Goal: Task Accomplishment & Management: Complete application form

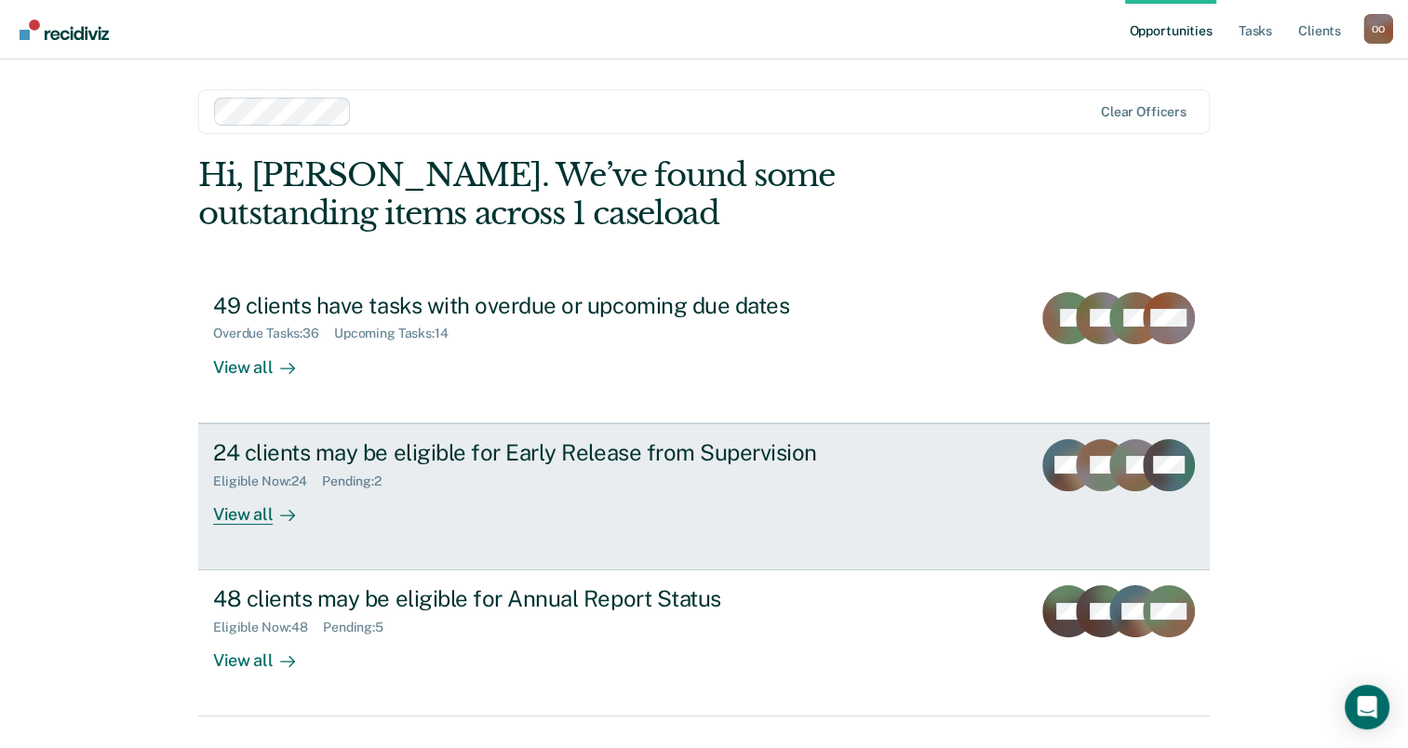
click at [241, 517] on div "View all" at bounding box center [265, 506] width 104 height 36
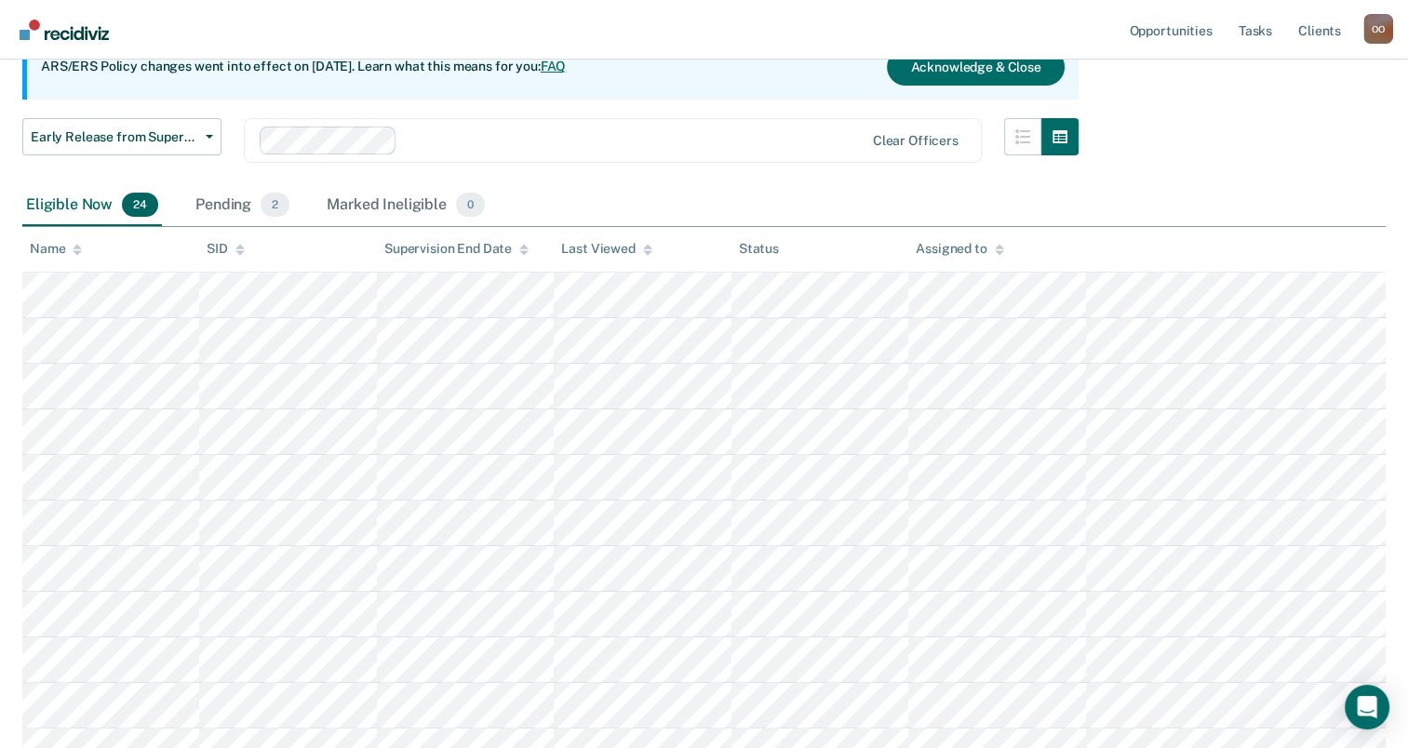
scroll to position [84, 0]
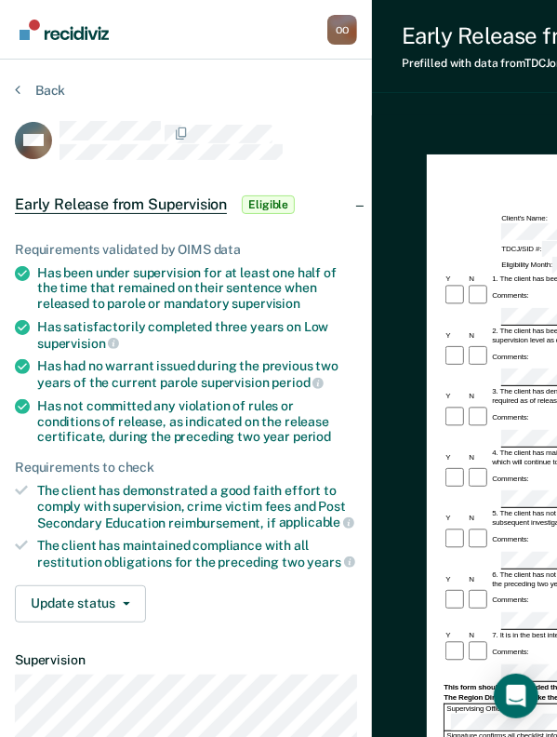
click at [285, 151] on div at bounding box center [209, 140] width 298 height 39
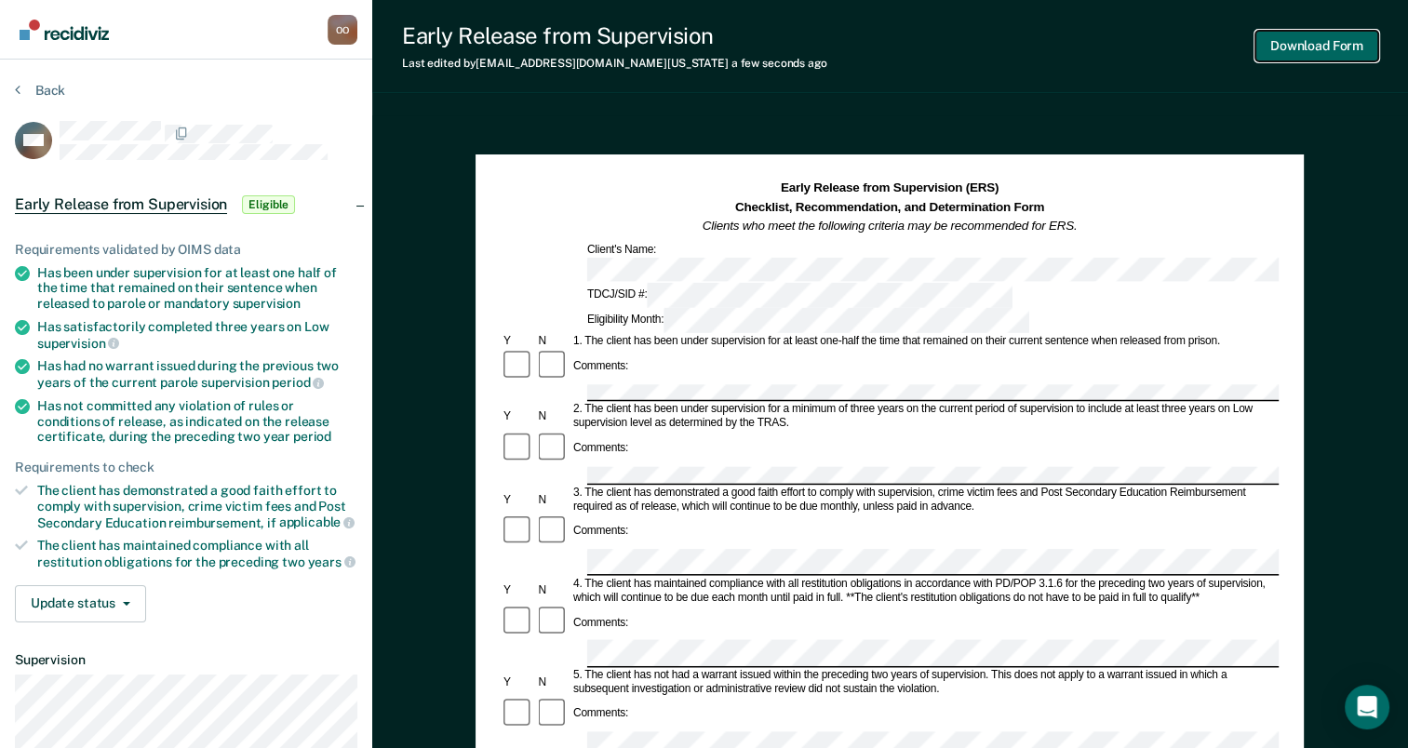
click at [1314, 45] on button "Download Form" at bounding box center [1316, 46] width 123 height 31
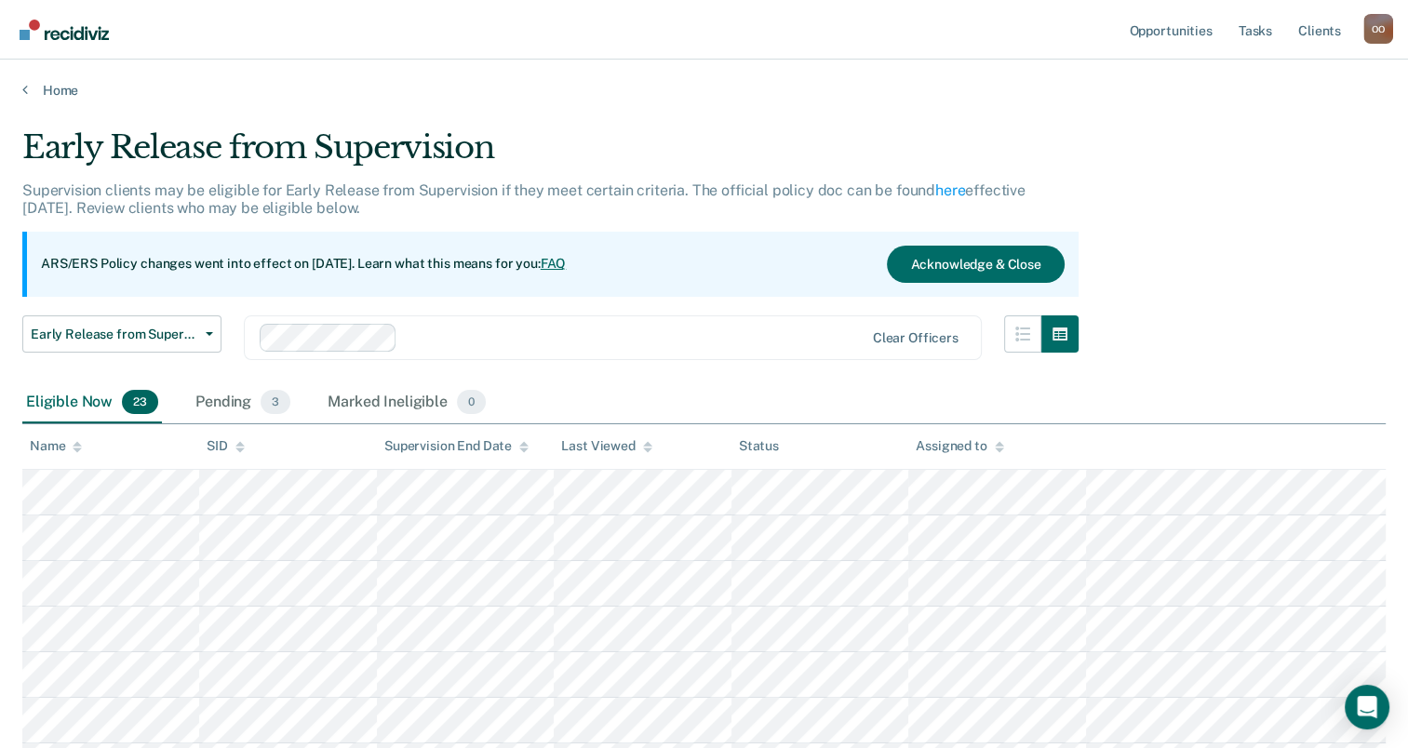
scroll to position [84, 0]
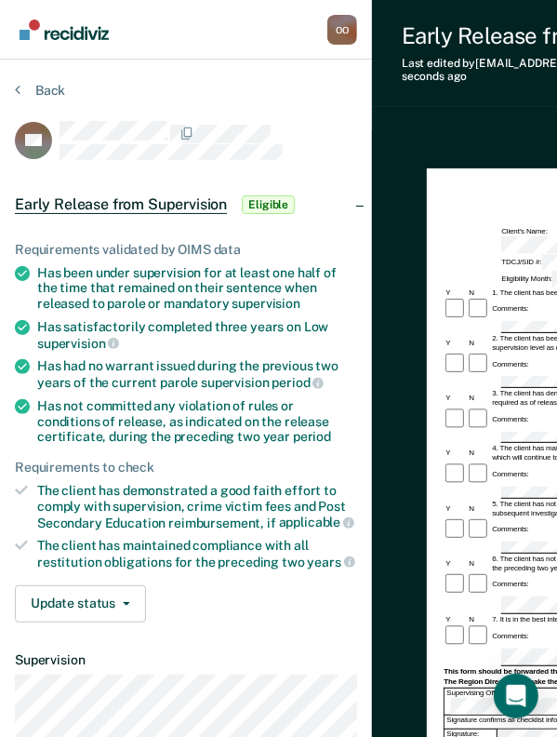
click at [516, 415] on div "Comments:" at bounding box center [510, 419] width 40 height 9
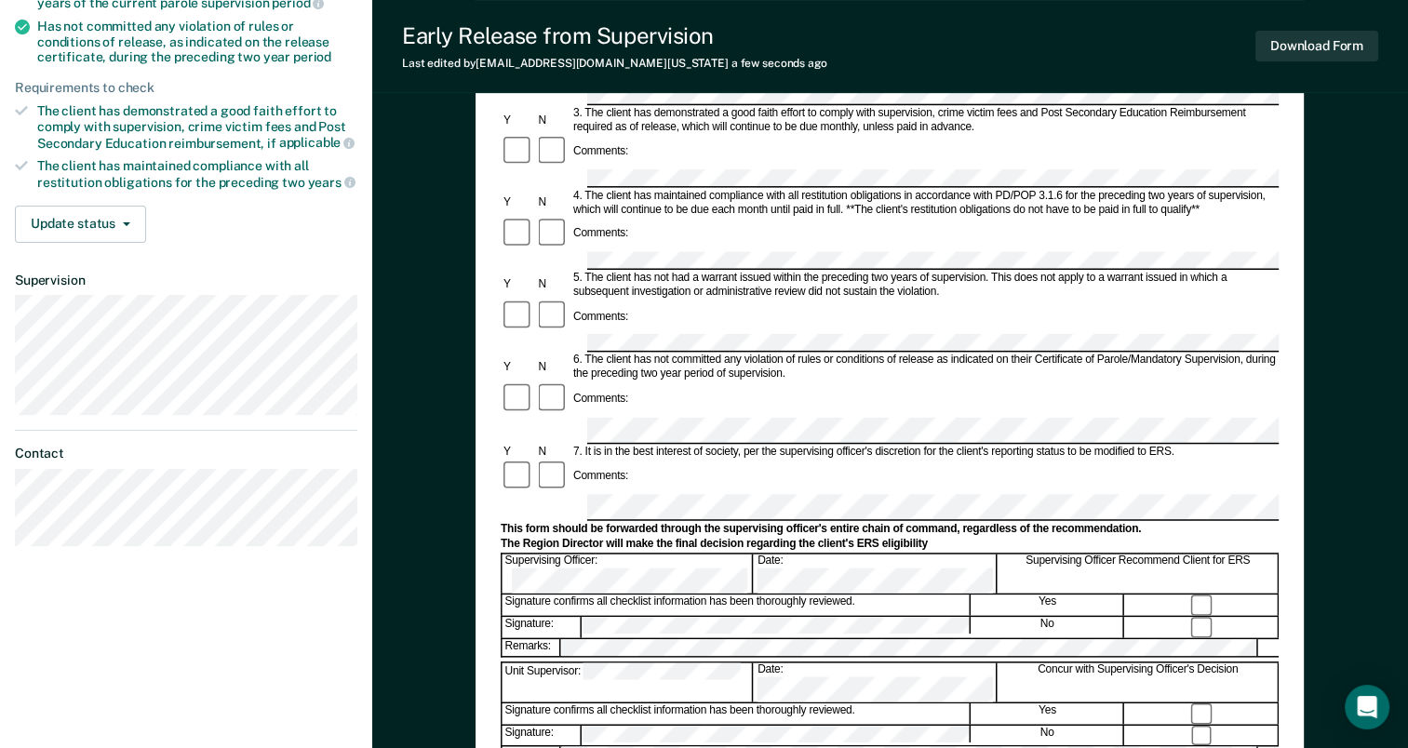
scroll to position [417, 0]
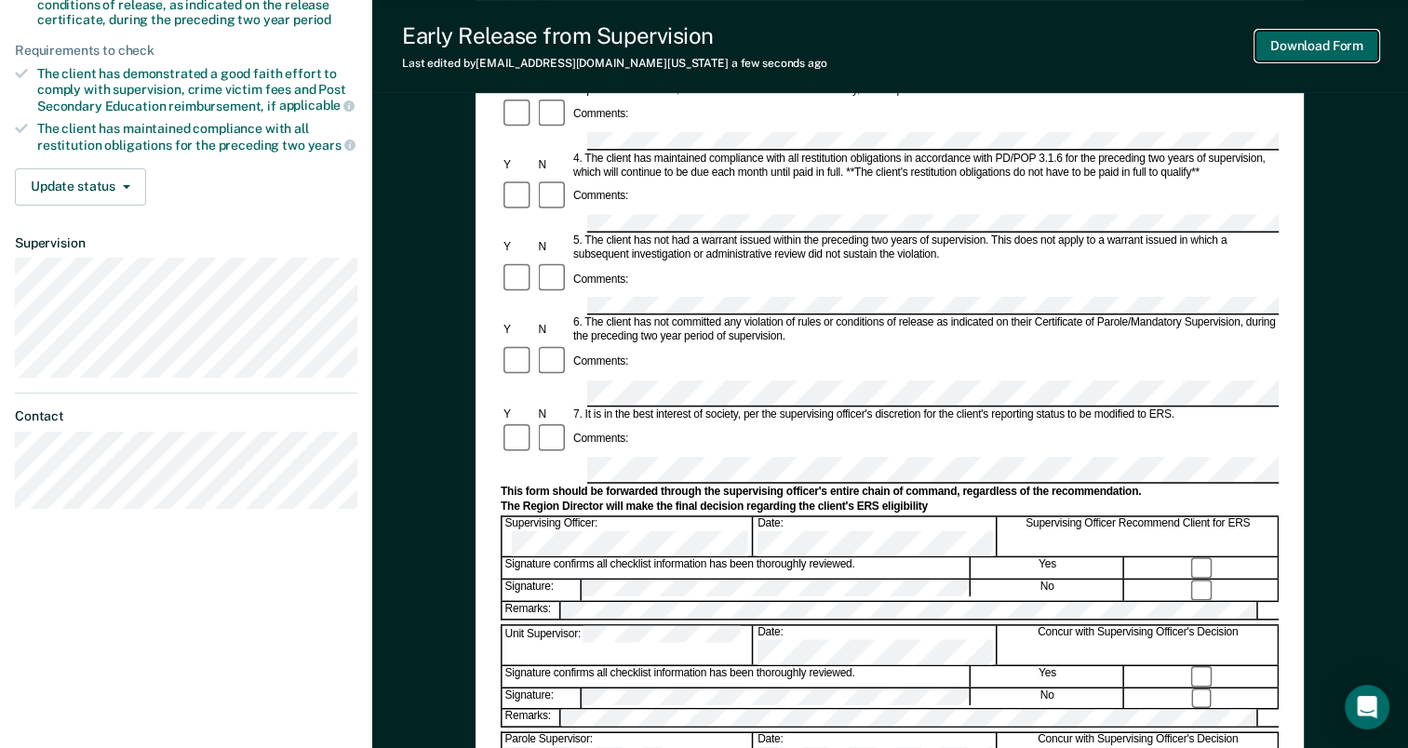
click at [1319, 43] on button "Download Form" at bounding box center [1316, 46] width 123 height 31
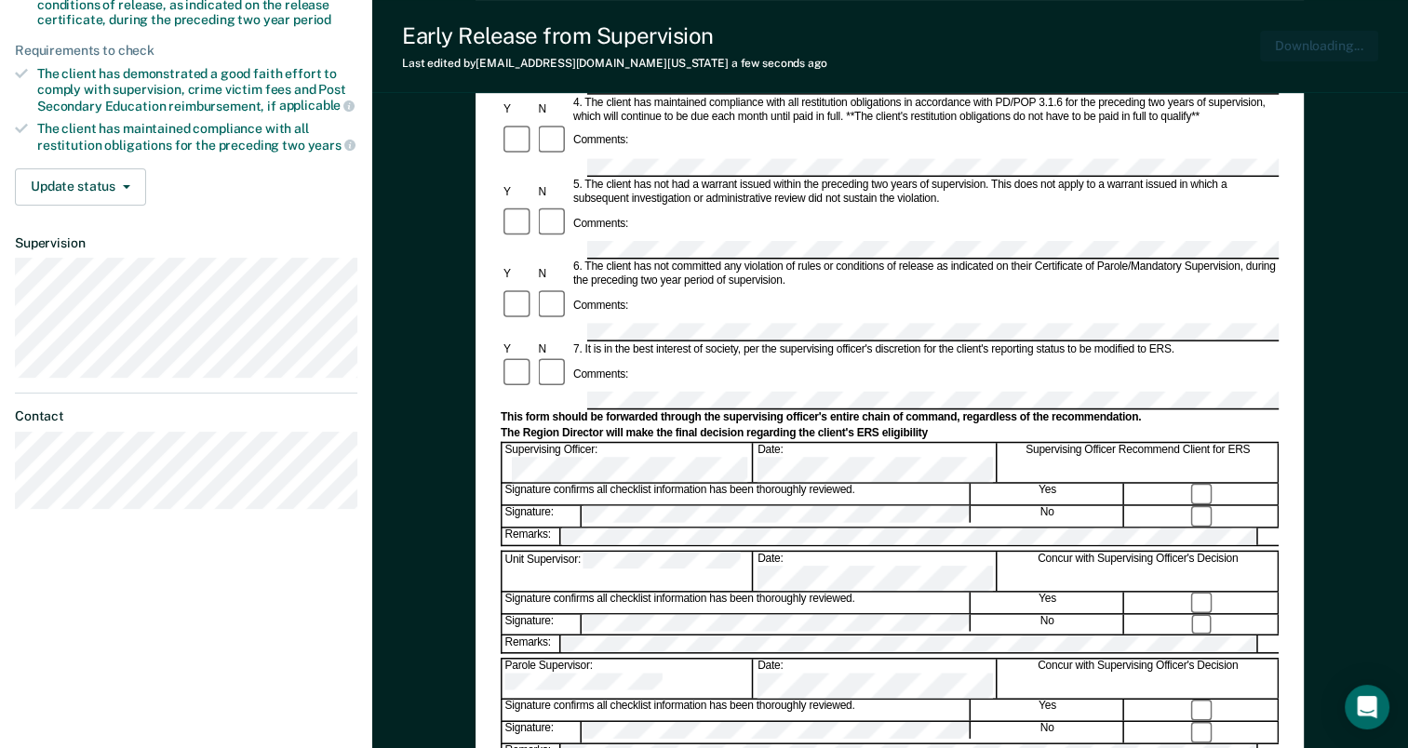
scroll to position [0, 0]
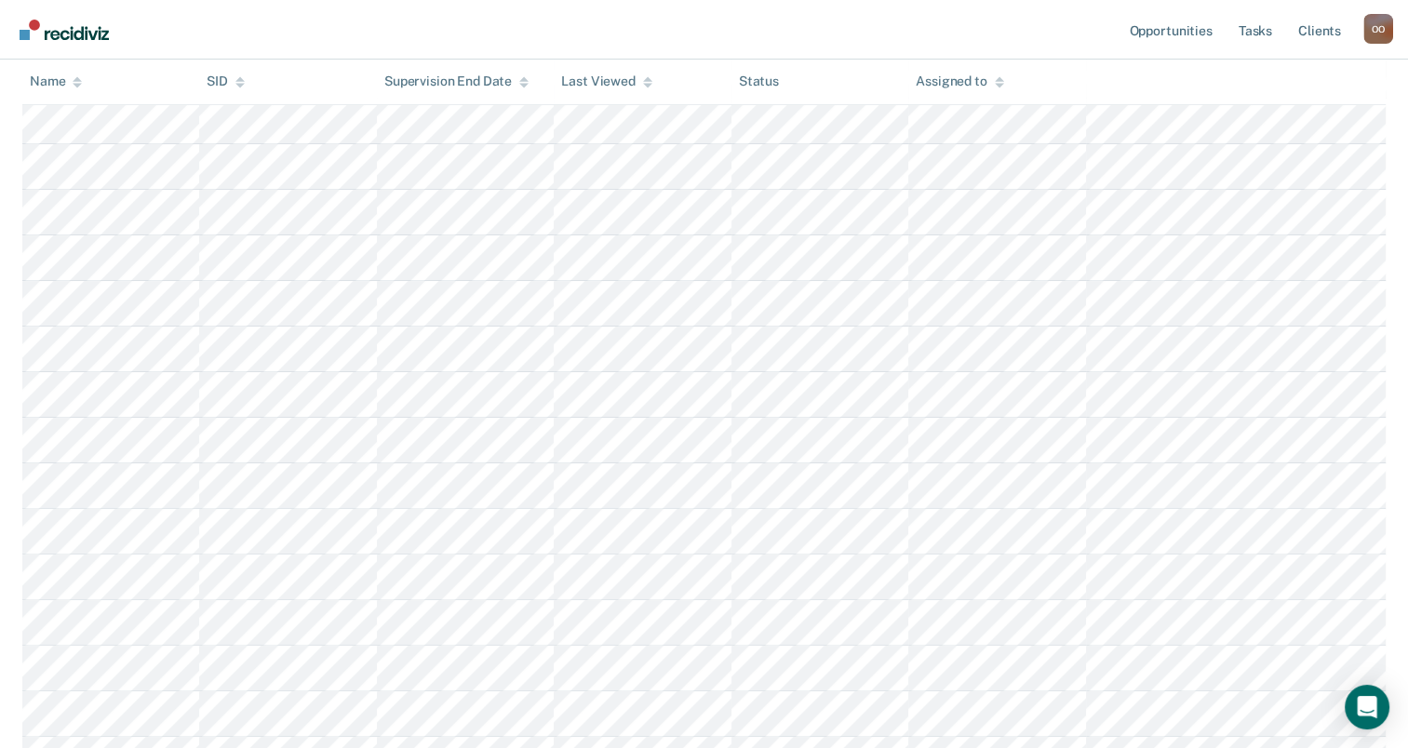
scroll to position [84, 0]
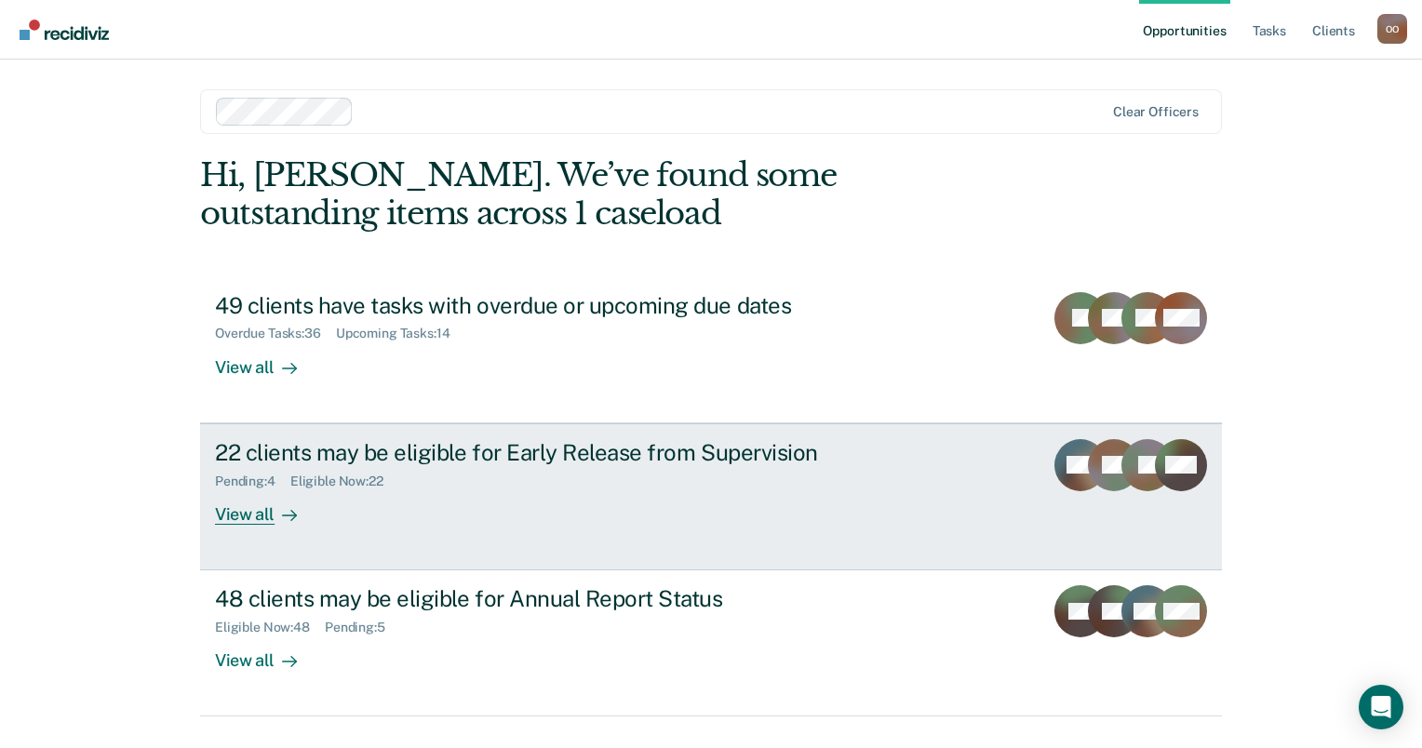
click at [423, 467] on div "Pending : 4 Eligible Now : 22" at bounding box center [541, 477] width 653 height 23
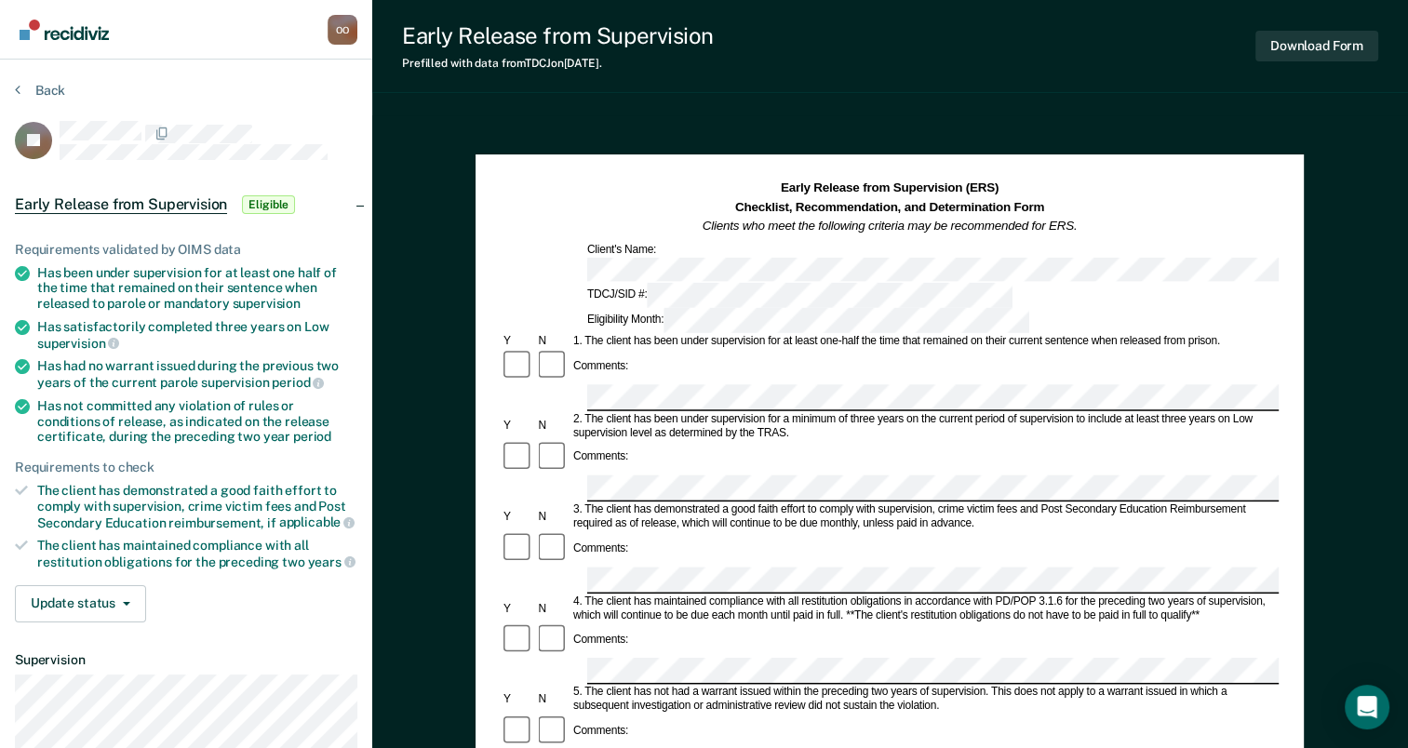
click at [858, 349] on div "Comments:" at bounding box center [890, 366] width 778 height 35
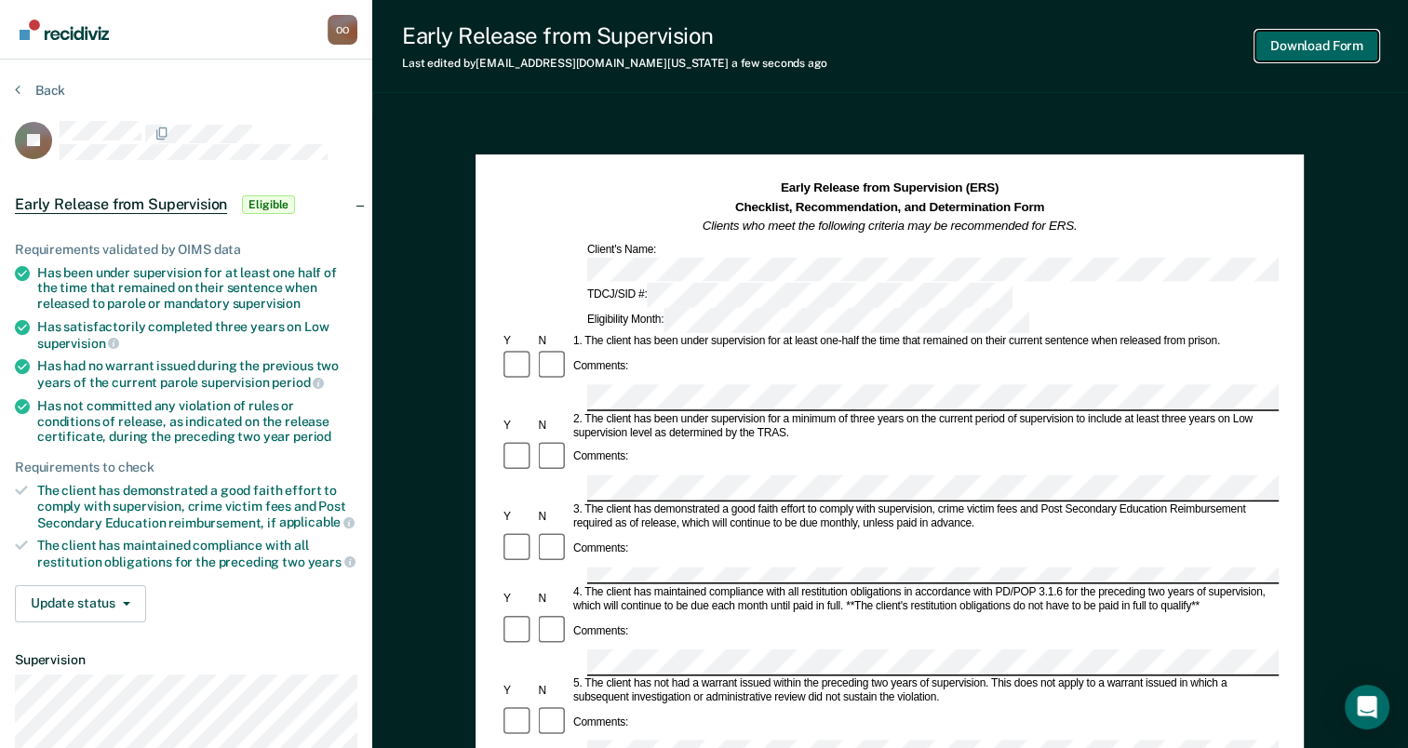
click at [1330, 42] on button "Download Form" at bounding box center [1316, 46] width 123 height 31
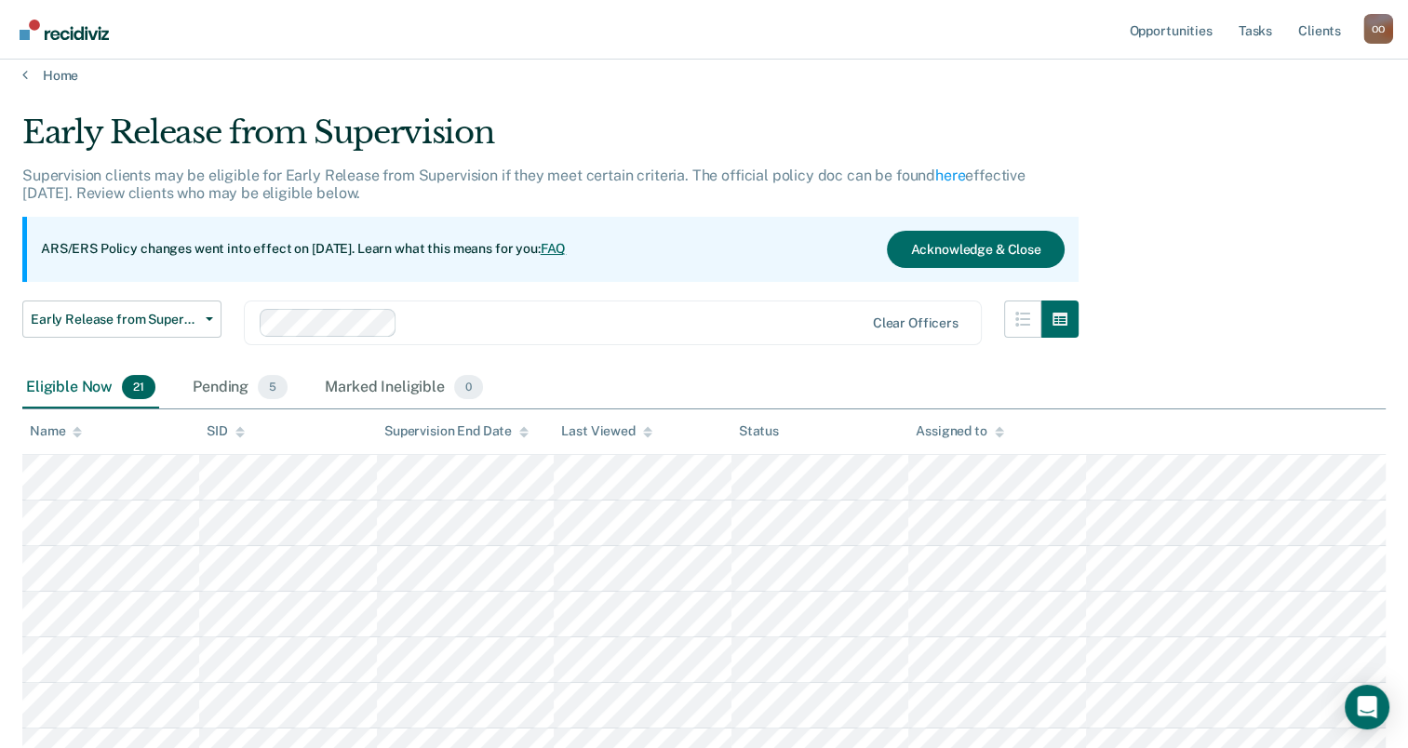
scroll to position [9, 0]
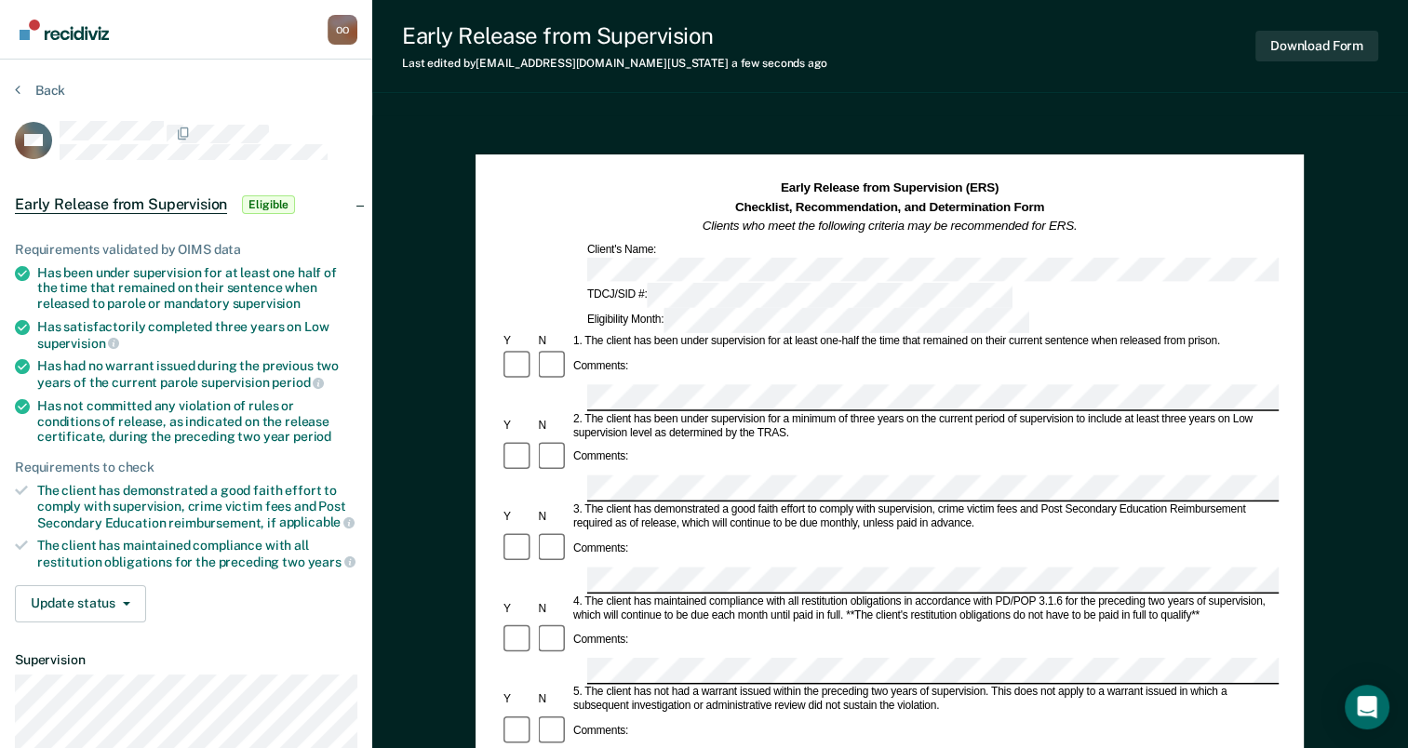
click at [872, 622] on div "Comments:" at bounding box center [890, 639] width 778 height 35
